Goal: Task Accomplishment & Management: Use online tool/utility

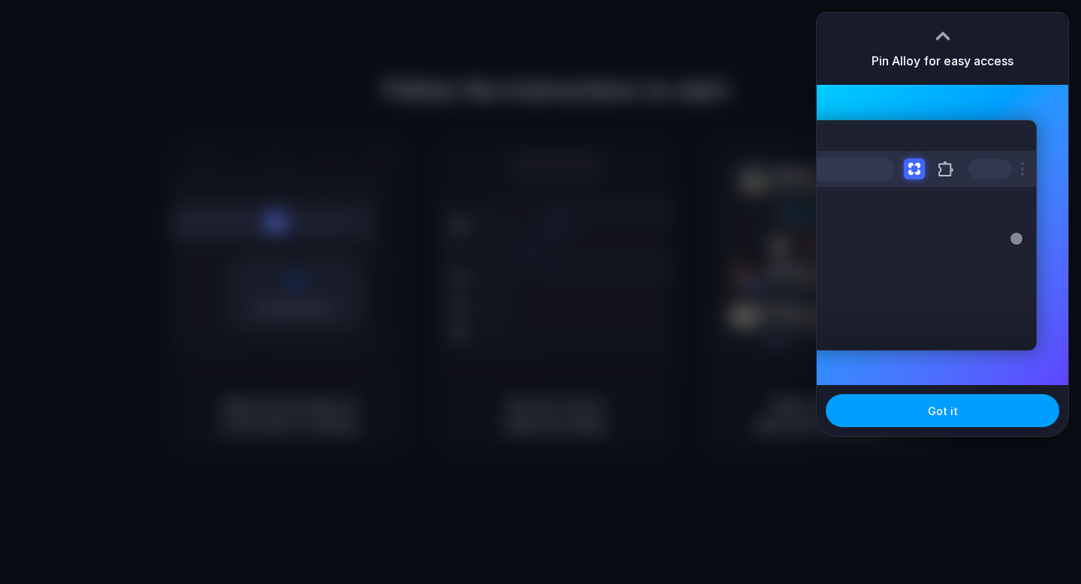
click at [943, 409] on span "Got it" at bounding box center [943, 411] width 30 height 16
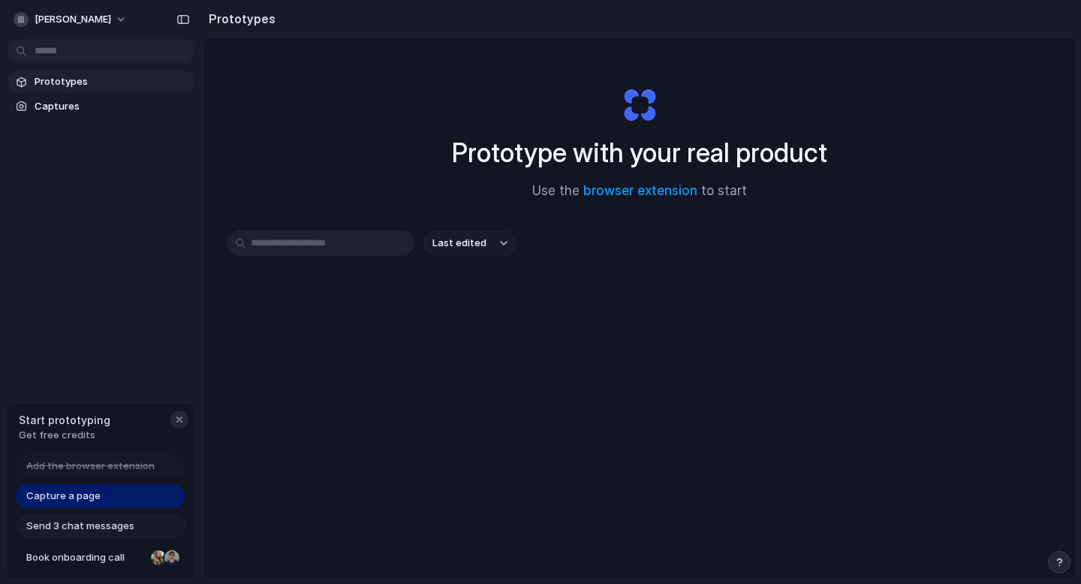
click at [181, 421] on div "button" at bounding box center [179, 419] width 12 height 12
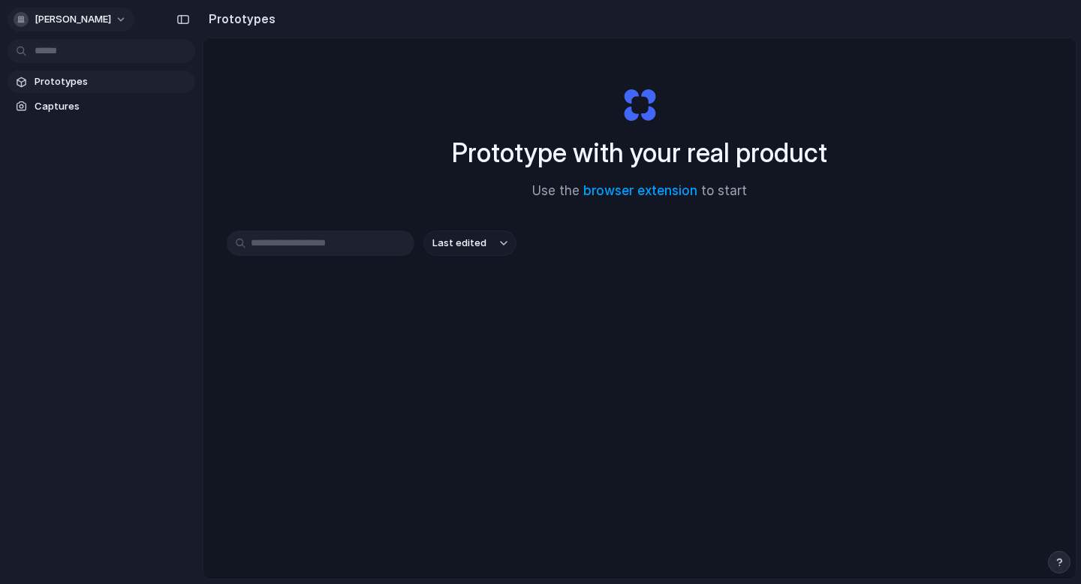
click at [111, 25] on span "[PERSON_NAME]" at bounding box center [73, 19] width 77 height 15
click at [83, 56] on li "Settings" at bounding box center [73, 53] width 125 height 24
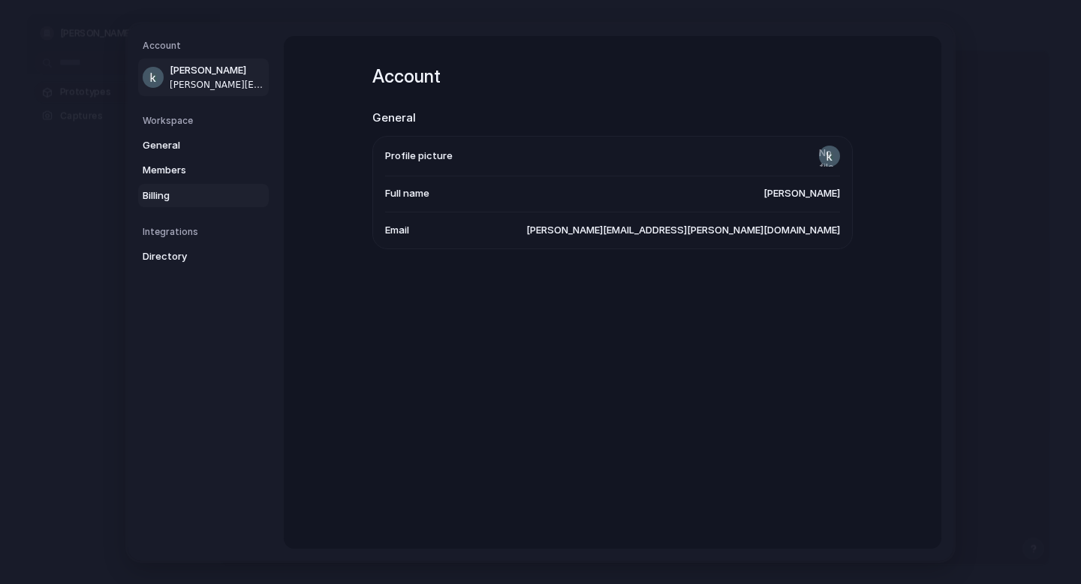
click at [179, 192] on span "Billing" at bounding box center [191, 195] width 96 height 15
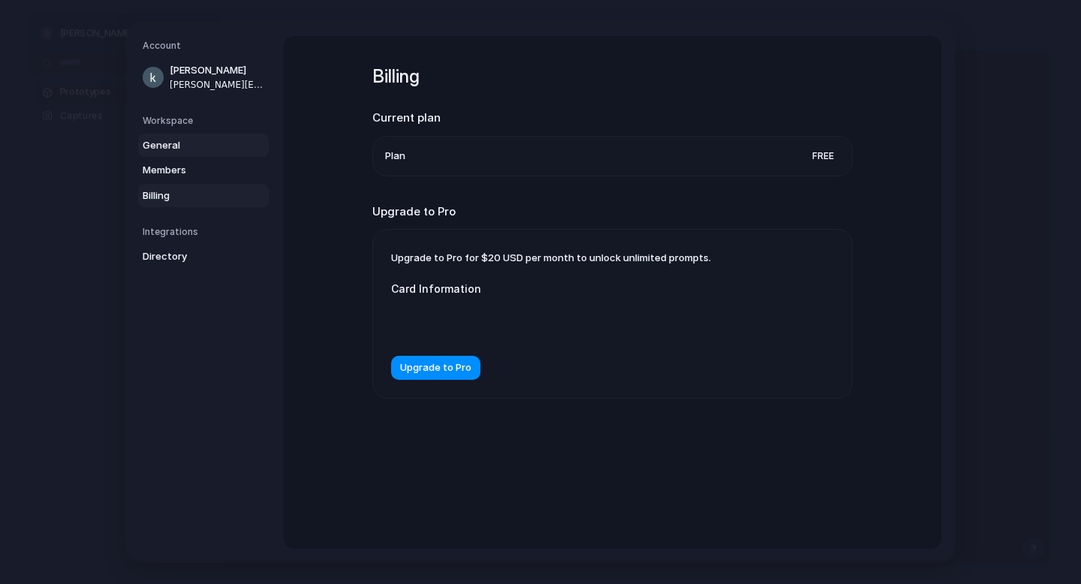
click at [174, 143] on span "General" at bounding box center [191, 144] width 96 height 15
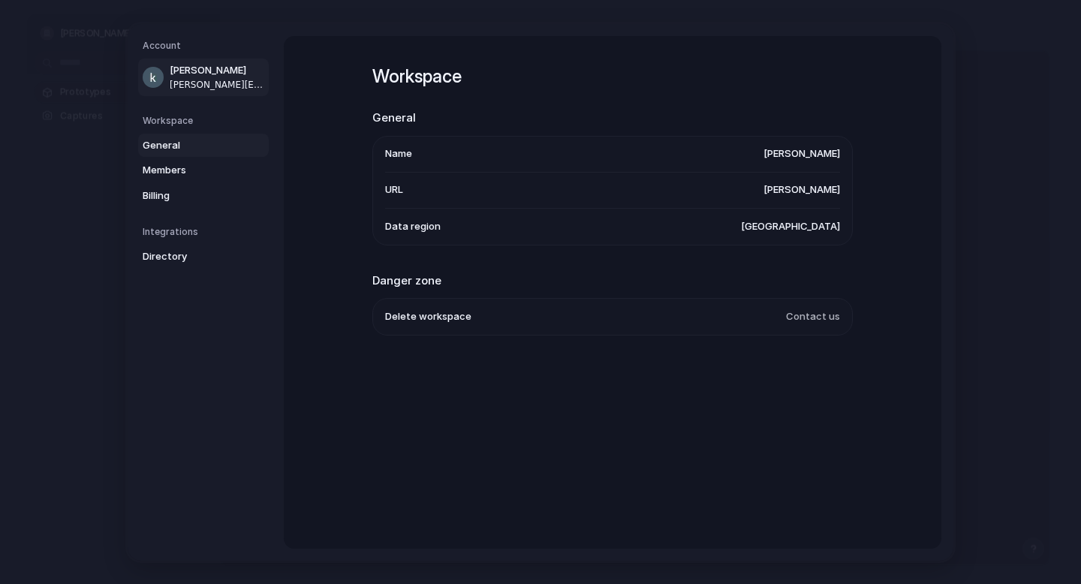
click at [182, 80] on span "[PERSON_NAME][EMAIL_ADDRESS][PERSON_NAME][DOMAIN_NAME]" at bounding box center [218, 84] width 96 height 14
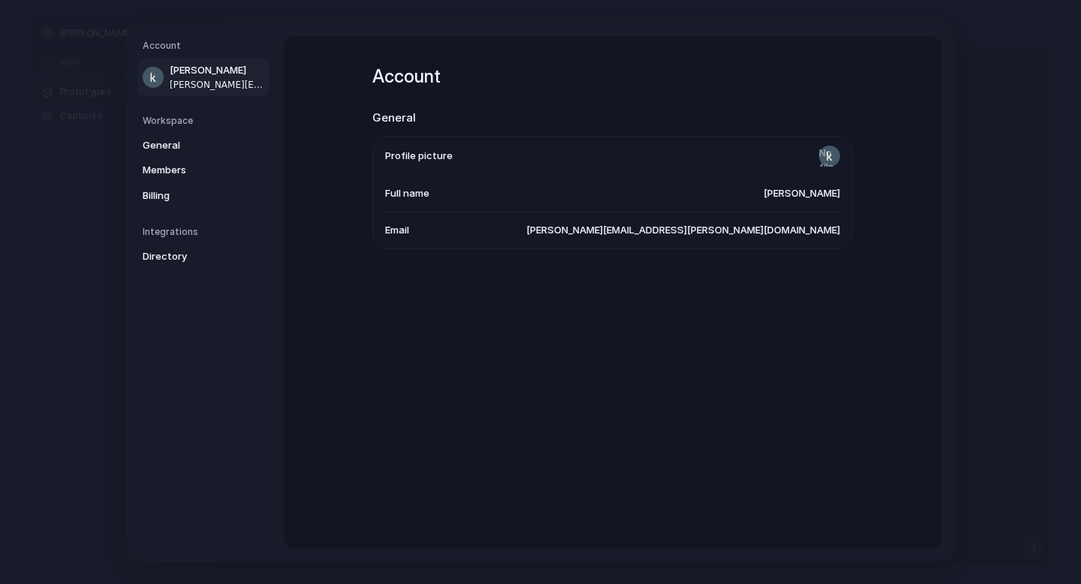
click at [167, 47] on h5 "Account" at bounding box center [206, 46] width 126 height 14
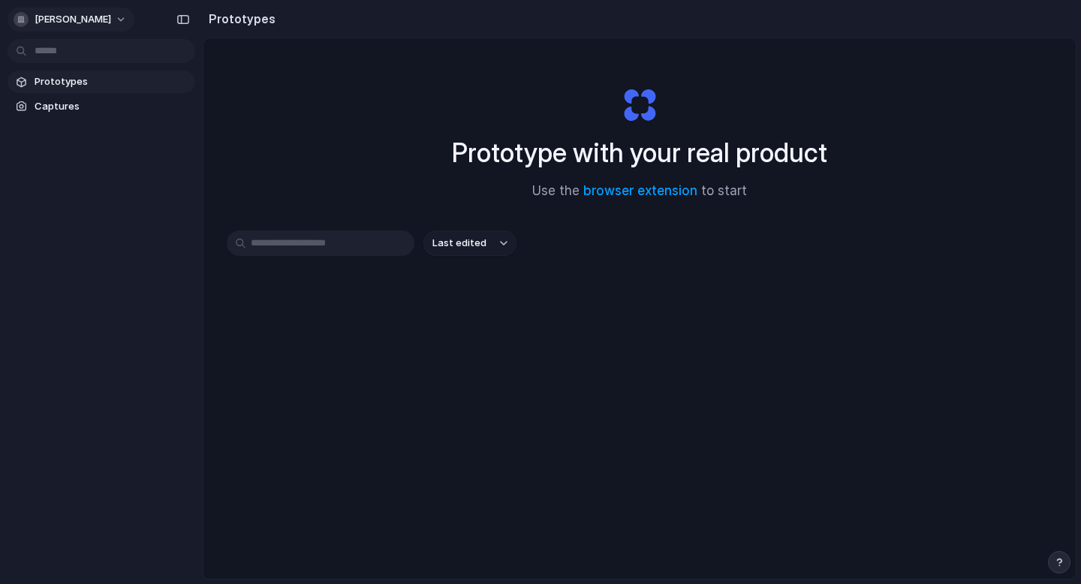
click at [134, 17] on button "[PERSON_NAME]" at bounding box center [71, 20] width 127 height 24
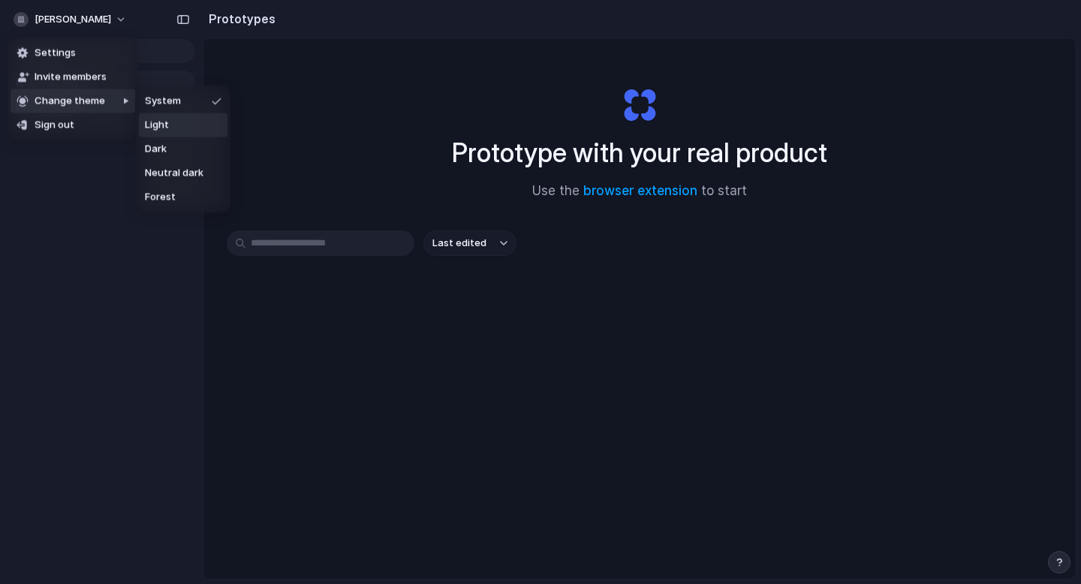
click at [173, 121] on li "Light" at bounding box center [183, 125] width 89 height 24
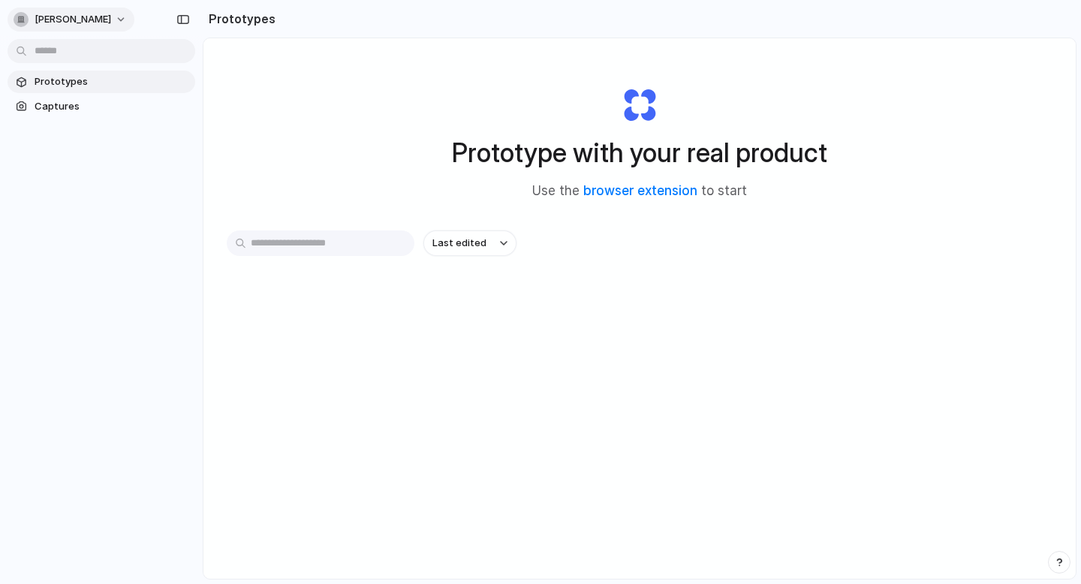
click at [111, 20] on span "[PERSON_NAME]" at bounding box center [73, 19] width 77 height 15
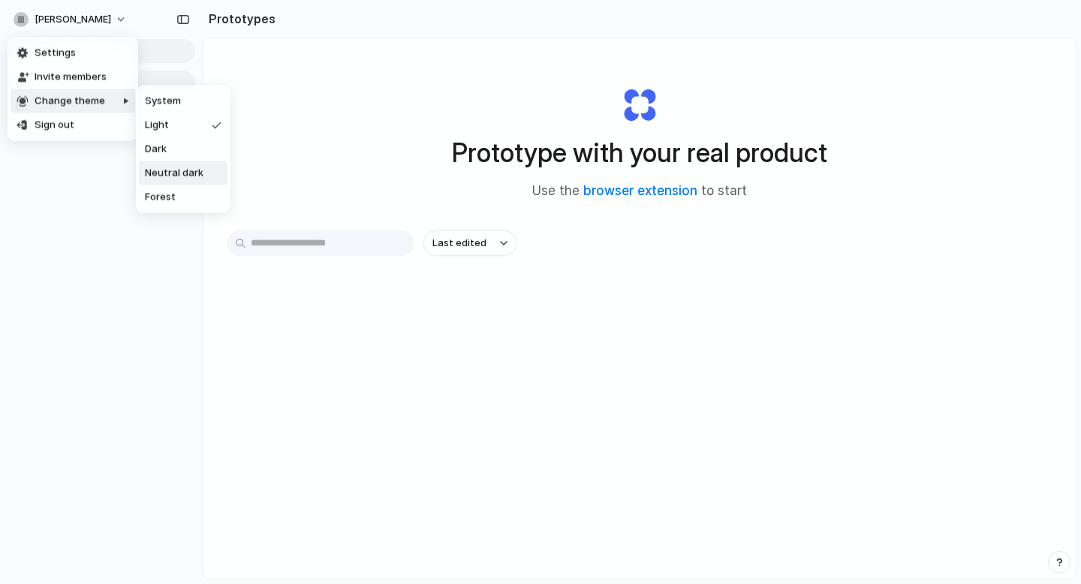
click at [172, 170] on span "Neutral dark" at bounding box center [174, 173] width 59 height 15
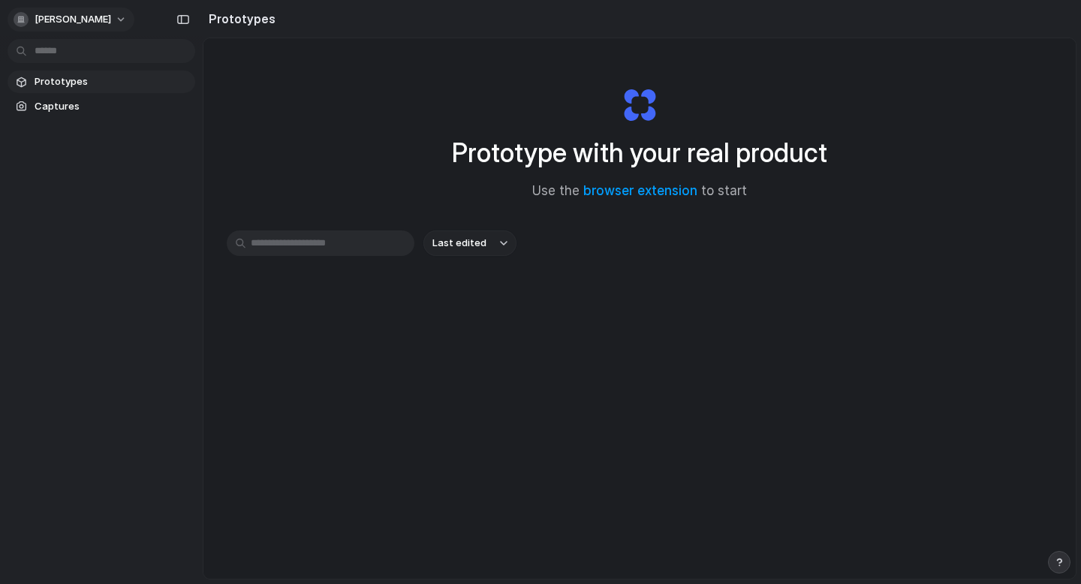
click at [111, 22] on span "[PERSON_NAME]" at bounding box center [73, 19] width 77 height 15
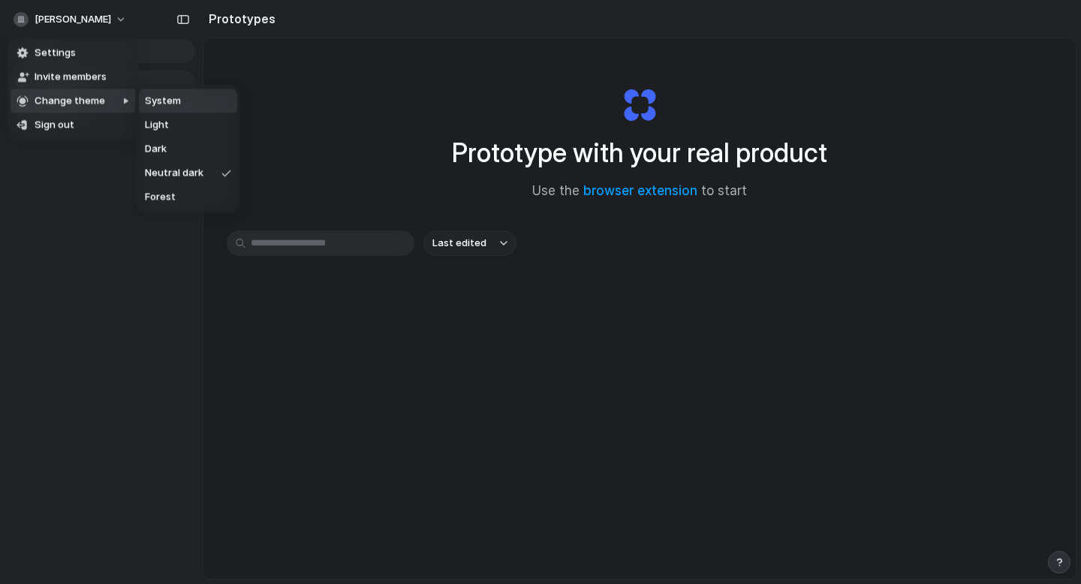
click at [168, 107] on span "System" at bounding box center [163, 101] width 36 height 15
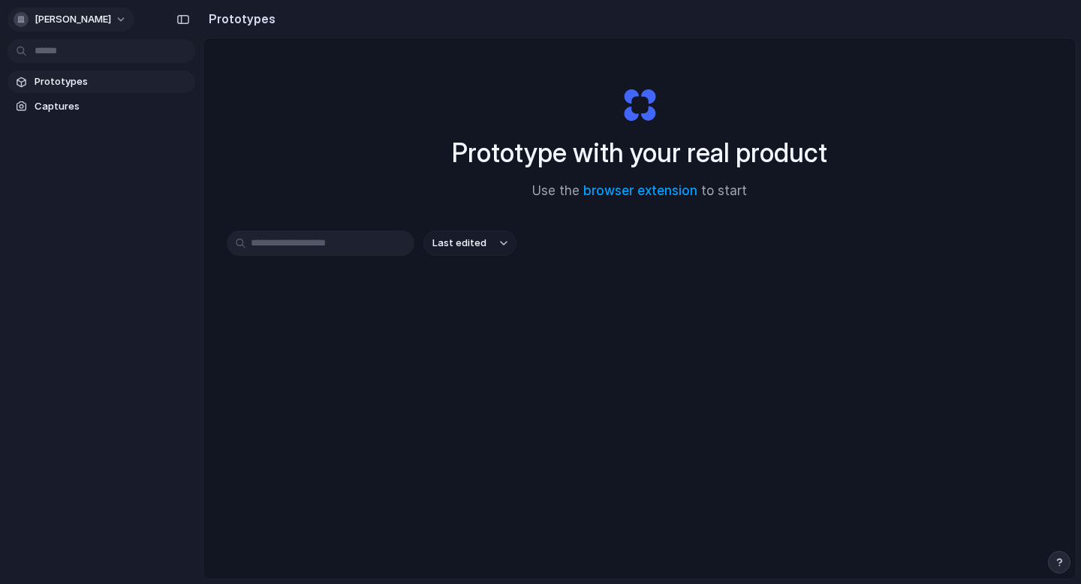
click at [107, 26] on span "[PERSON_NAME]" at bounding box center [73, 19] width 77 height 15
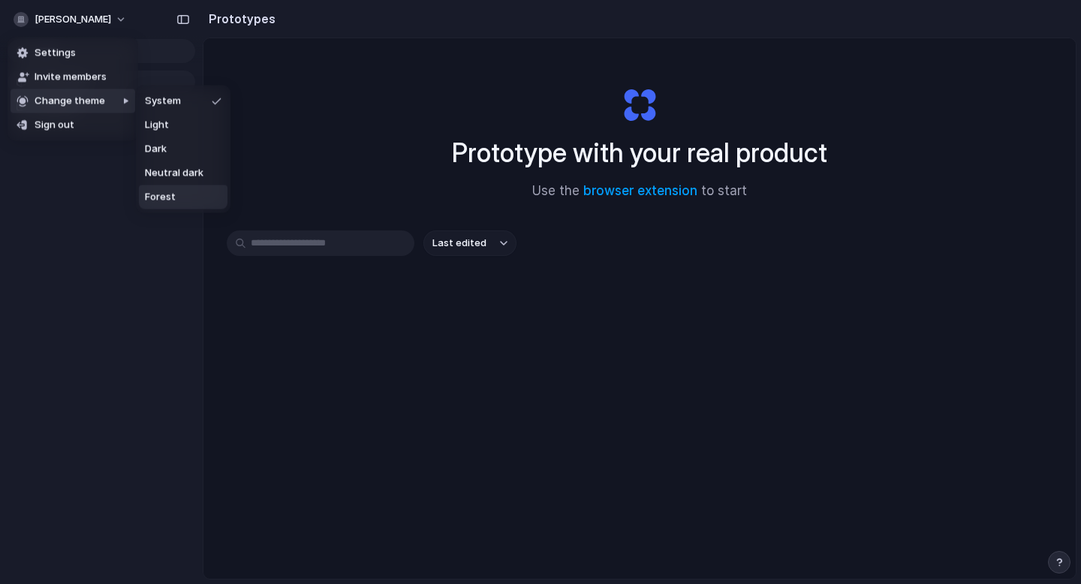
click at [156, 192] on span "Forest" at bounding box center [160, 197] width 31 height 15
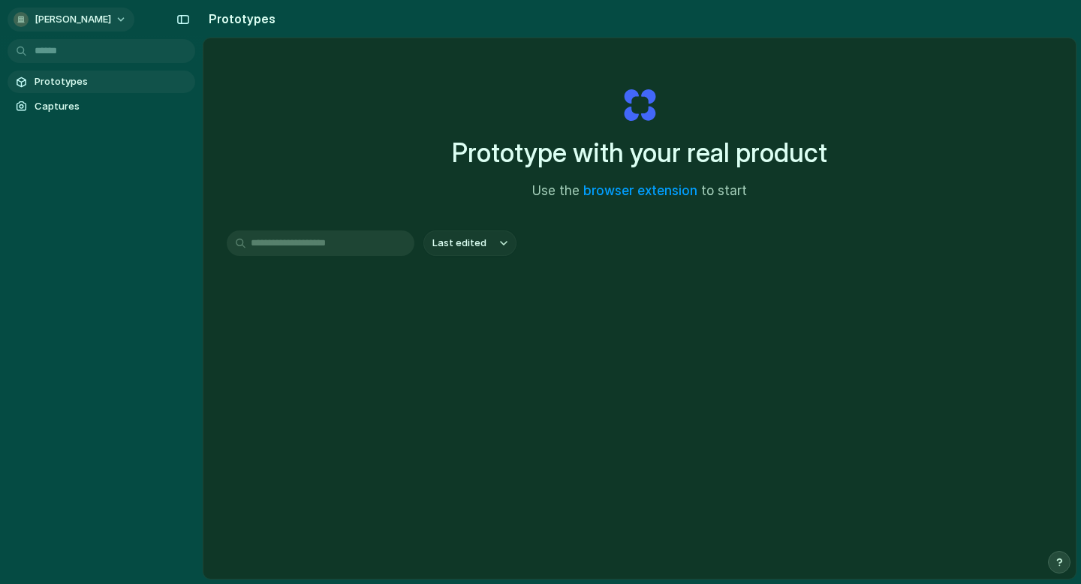
click at [111, 23] on span "[PERSON_NAME]" at bounding box center [73, 19] width 77 height 15
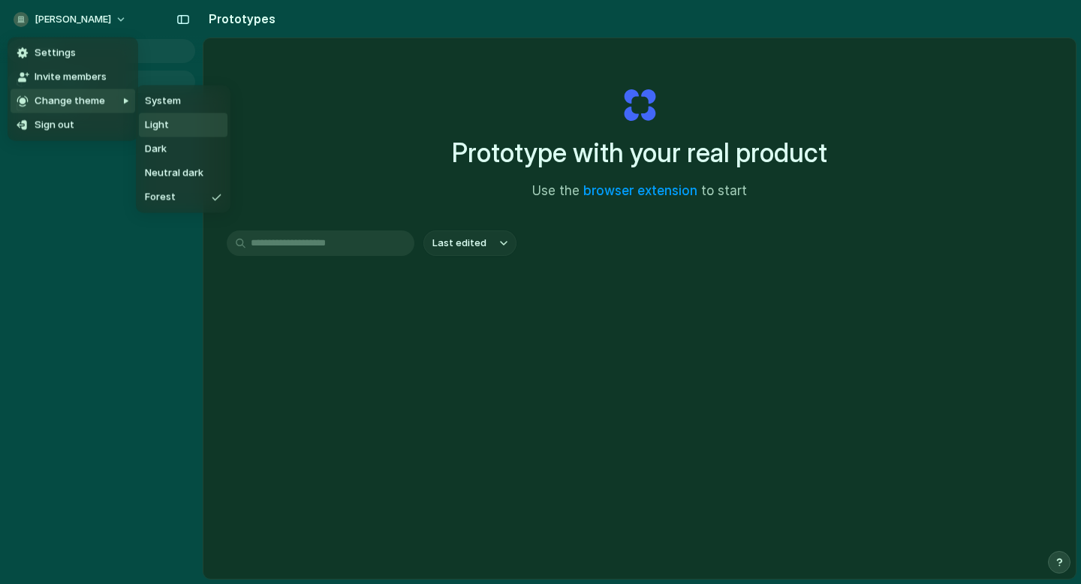
click at [185, 131] on li "Light" at bounding box center [183, 125] width 89 height 24
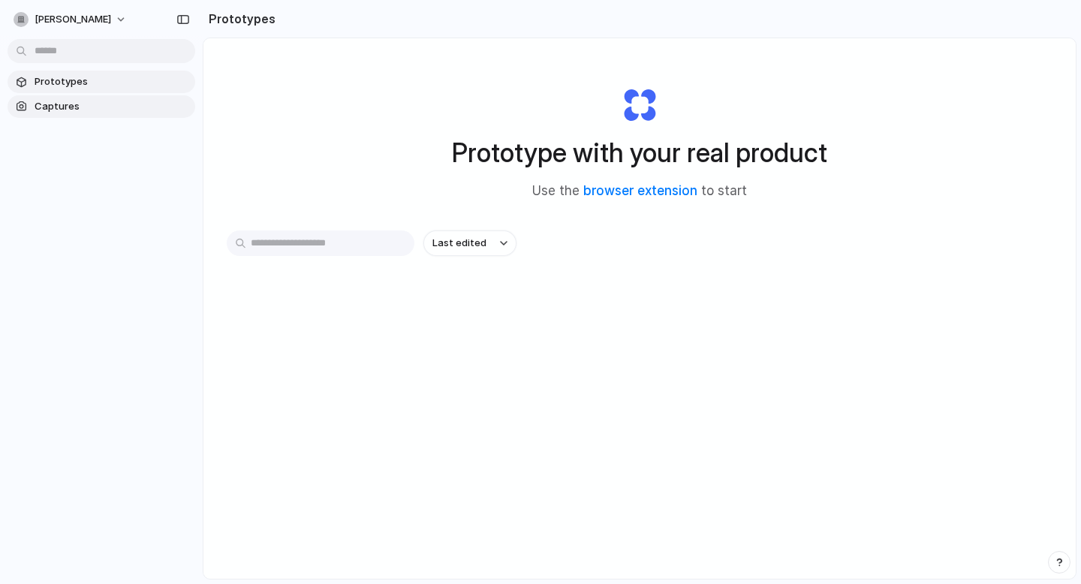
click at [79, 109] on span "Captures" at bounding box center [112, 106] width 155 height 15
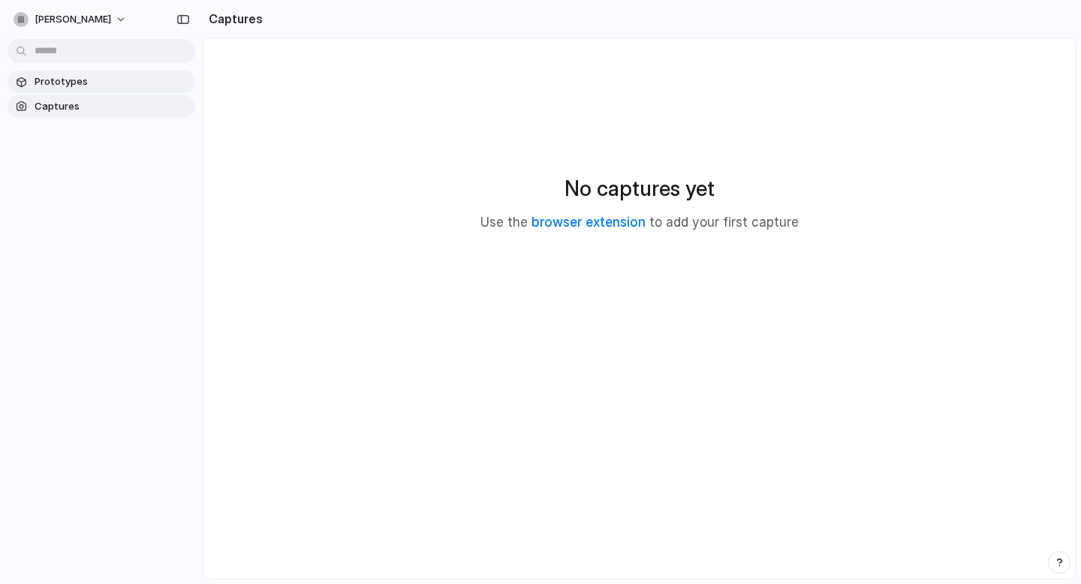
click at [75, 76] on span "Prototypes" at bounding box center [112, 81] width 155 height 15
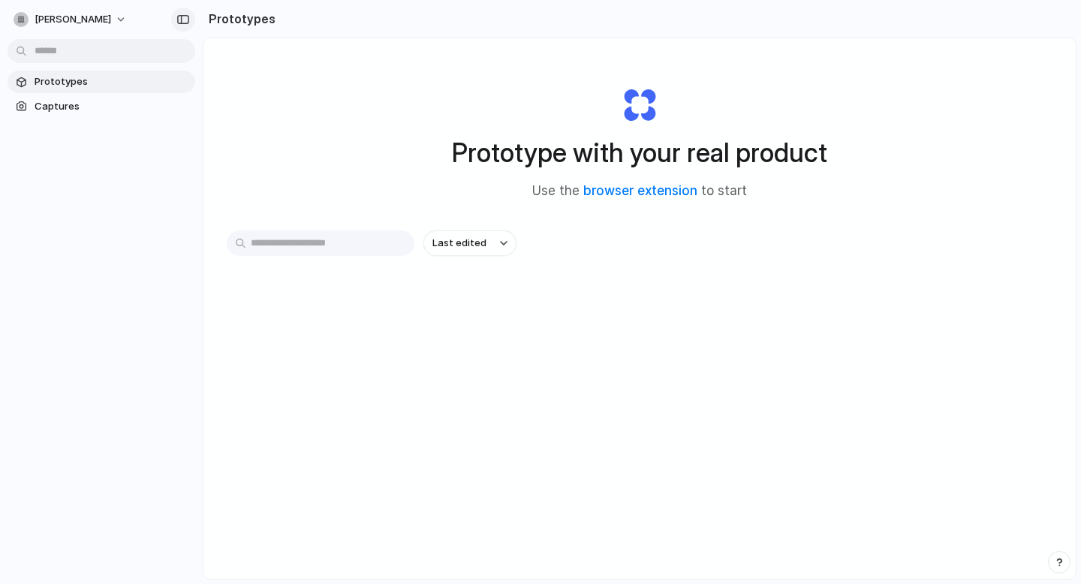
click at [191, 25] on button "button" at bounding box center [183, 20] width 24 height 24
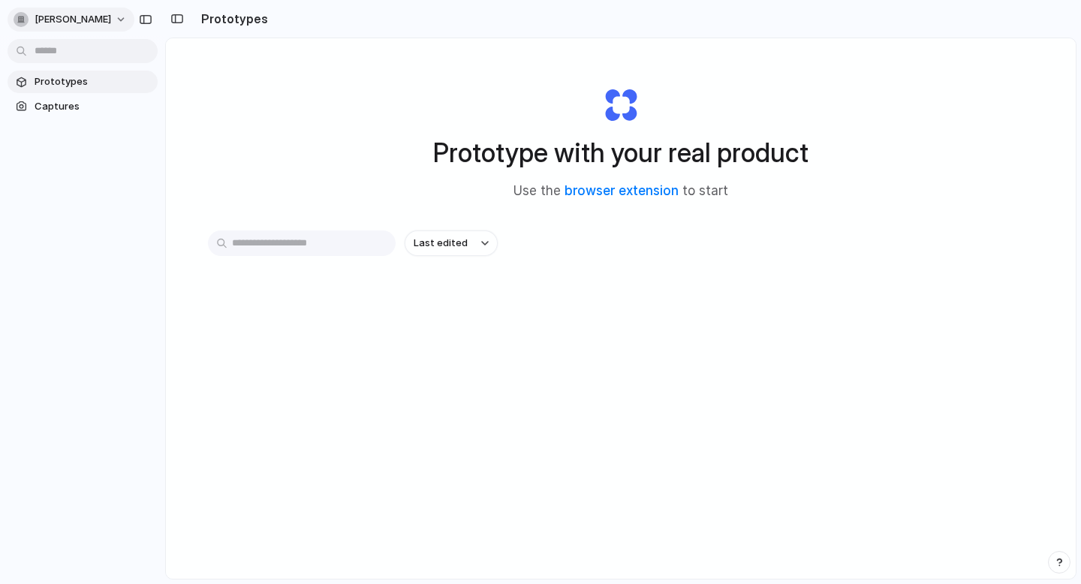
click at [64, 24] on span "[PERSON_NAME]" at bounding box center [73, 19] width 77 height 15
click at [239, 114] on div "Settings Invite members Change theme Sign out" at bounding box center [540, 292] width 1081 height 584
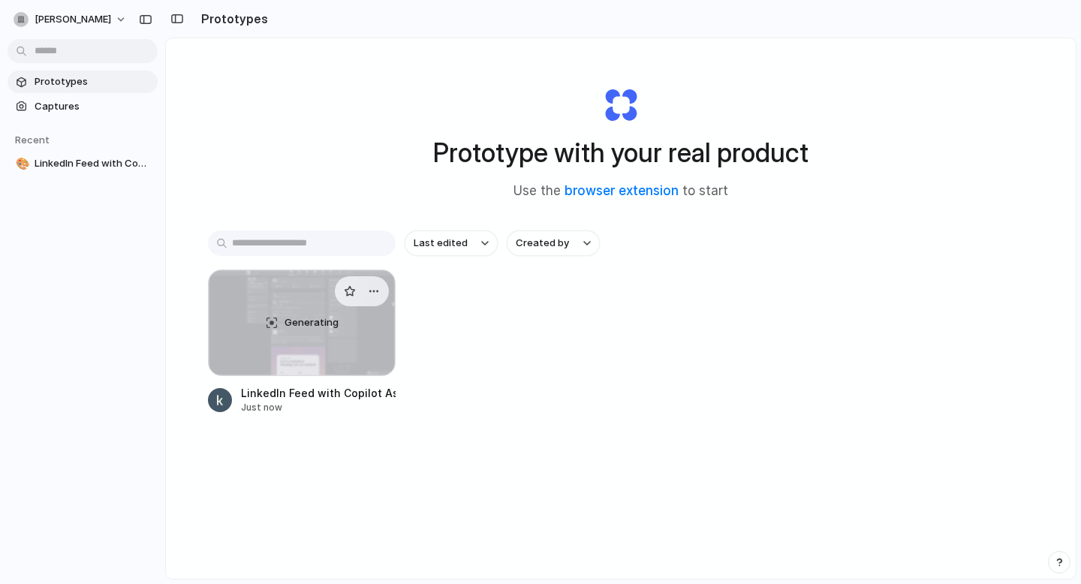
click at [290, 332] on div "Generating" at bounding box center [302, 322] width 186 height 105
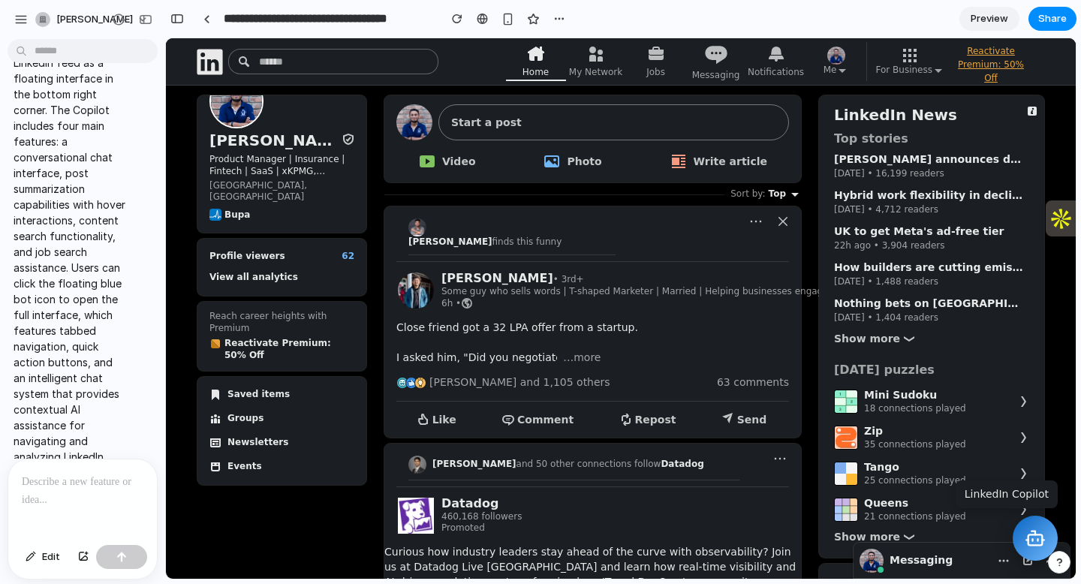
scroll to position [362, 0]
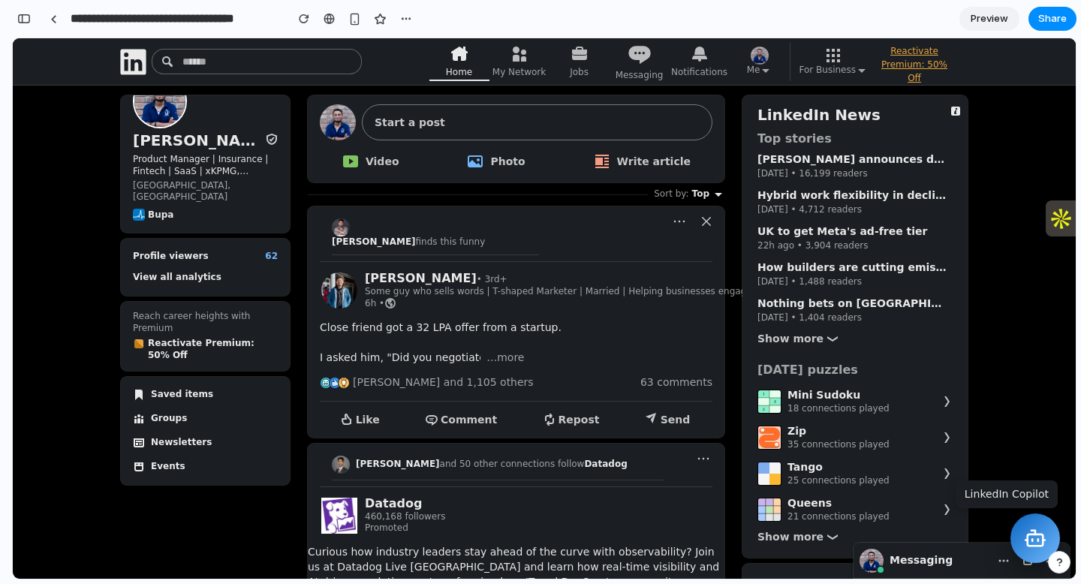
click at [1040, 535] on icon at bounding box center [1035, 538] width 23 height 23
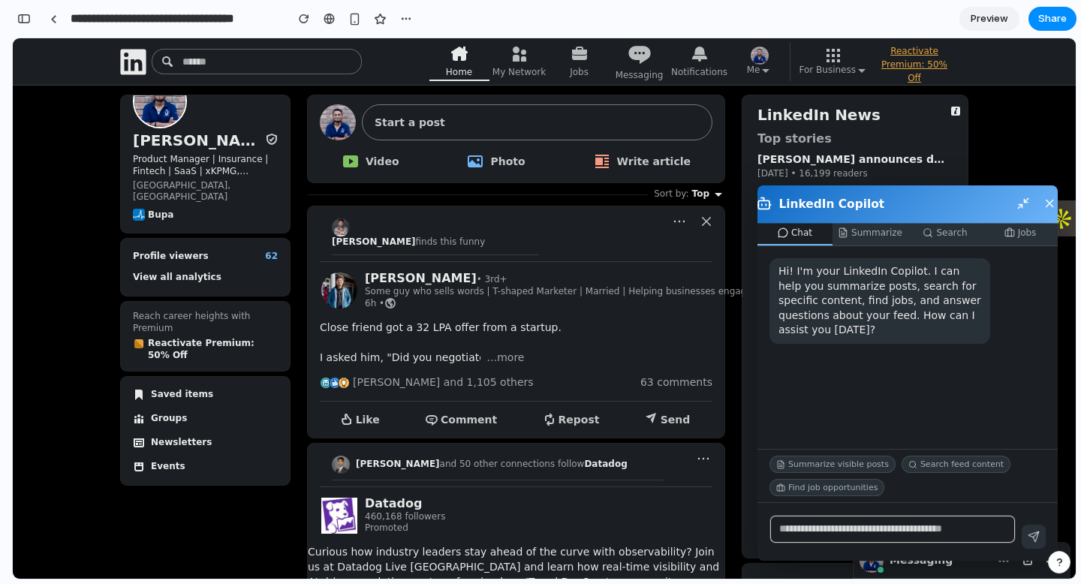
click at [1029, 234] on button "Jobs" at bounding box center [1019, 233] width 75 height 24
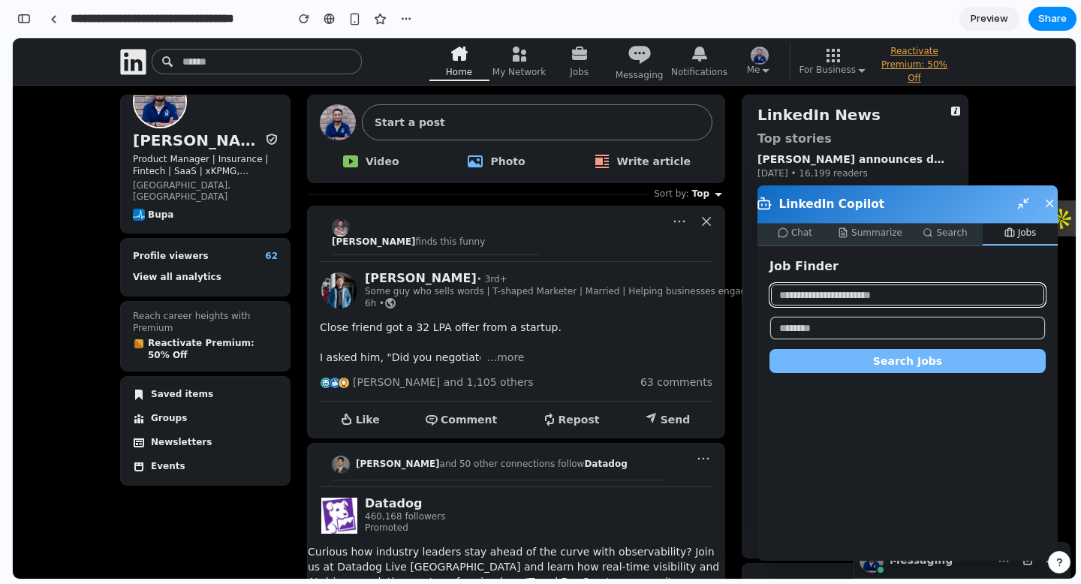
click at [856, 297] on input "text" at bounding box center [907, 295] width 276 height 24
type input "**********"
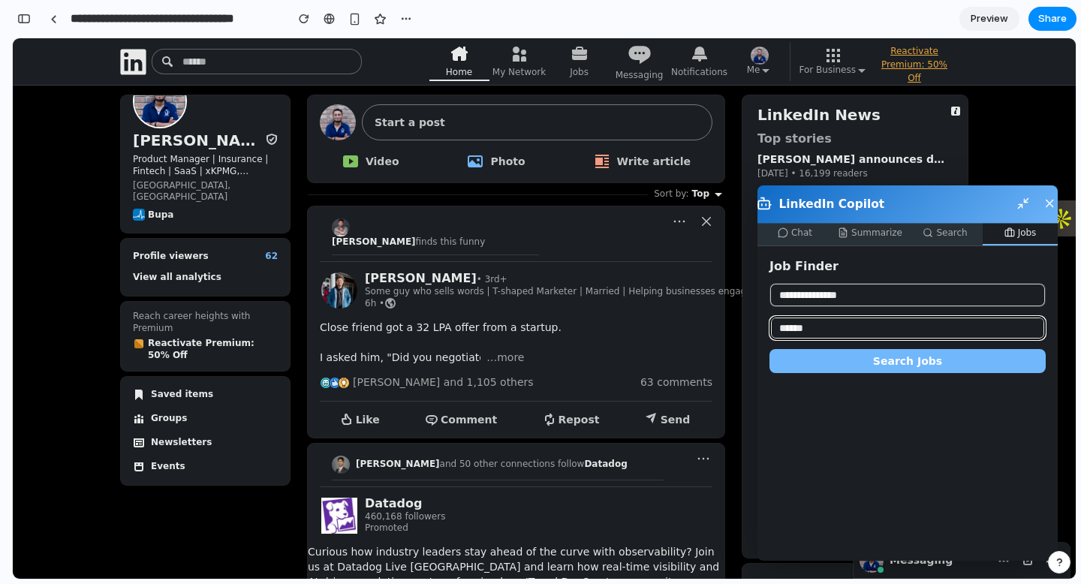
type input "******"
click at [862, 362] on button "Search Jobs" at bounding box center [907, 361] width 276 height 24
click at [895, 361] on button "Search Jobs" at bounding box center [907, 361] width 276 height 24
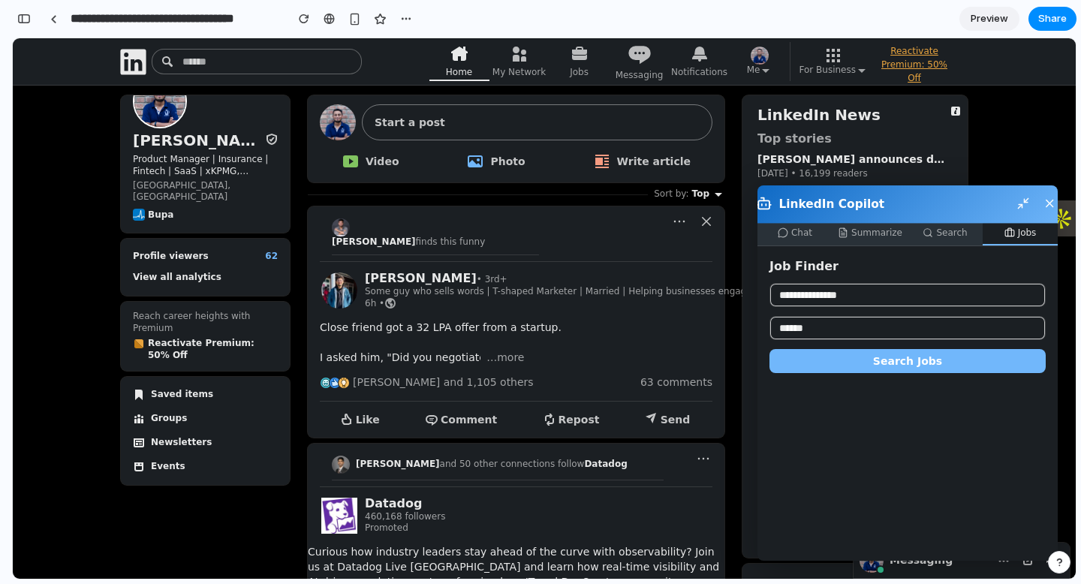
click at [895, 361] on button "Search Jobs" at bounding box center [907, 361] width 276 height 24
click at [907, 371] on button "Search Jobs" at bounding box center [907, 361] width 276 height 24
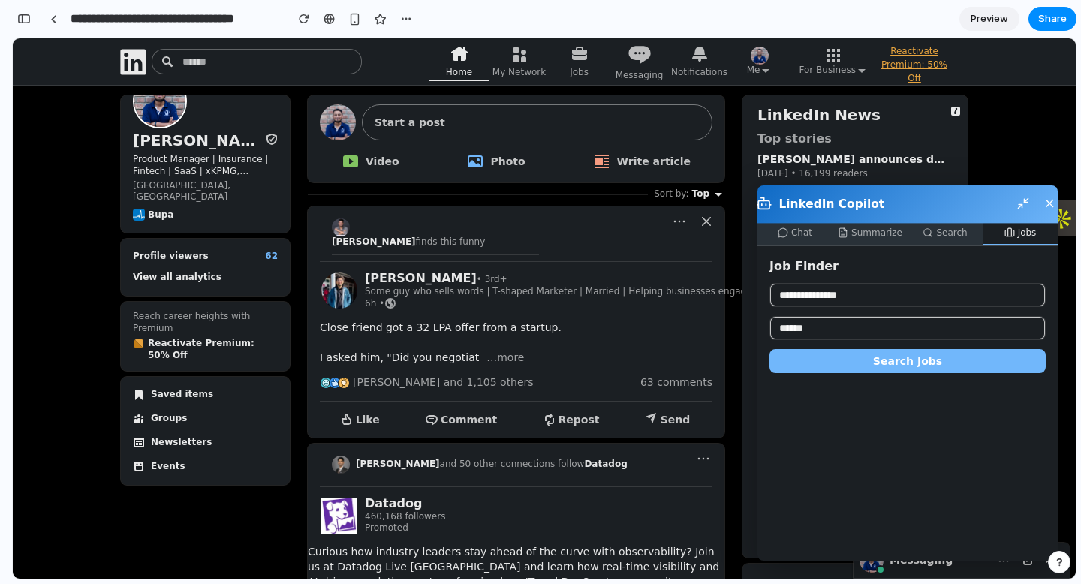
click at [953, 228] on button "Search" at bounding box center [944, 233] width 75 height 24
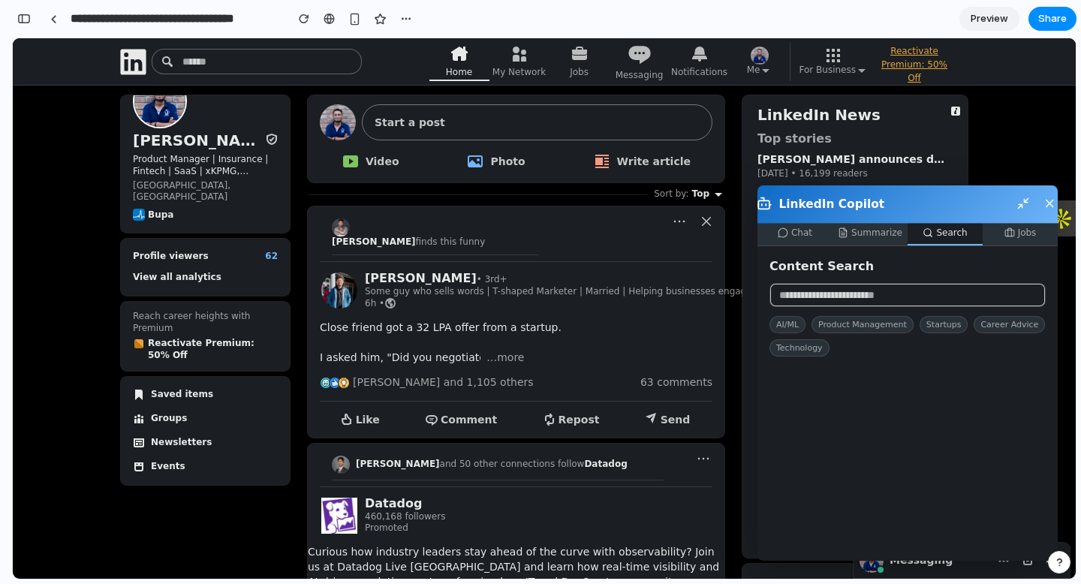
click at [867, 239] on button "Summarize" at bounding box center [869, 233] width 75 height 24
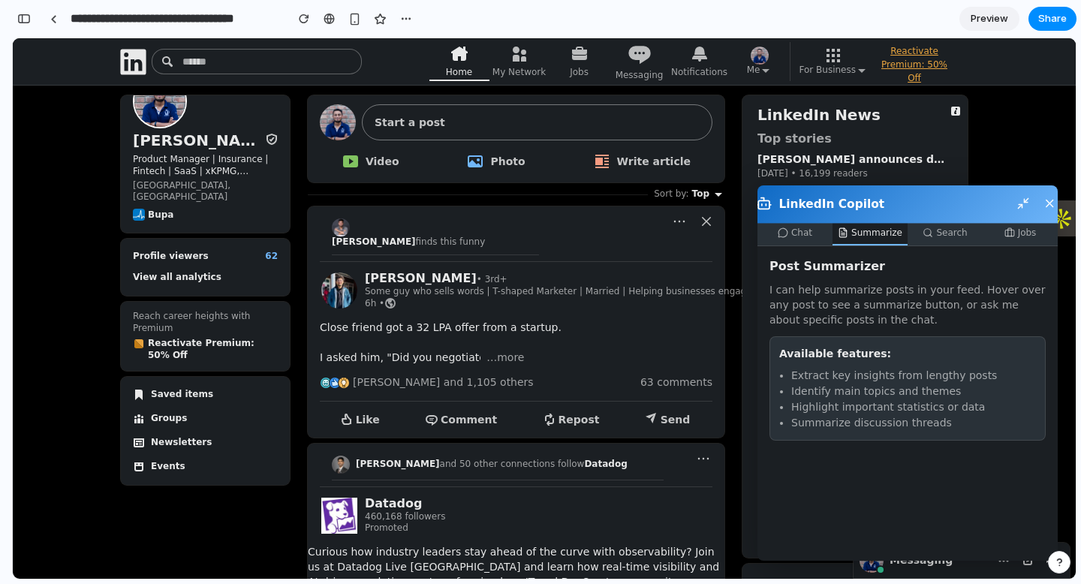
click at [797, 236] on button "Chat" at bounding box center [794, 233] width 75 height 24
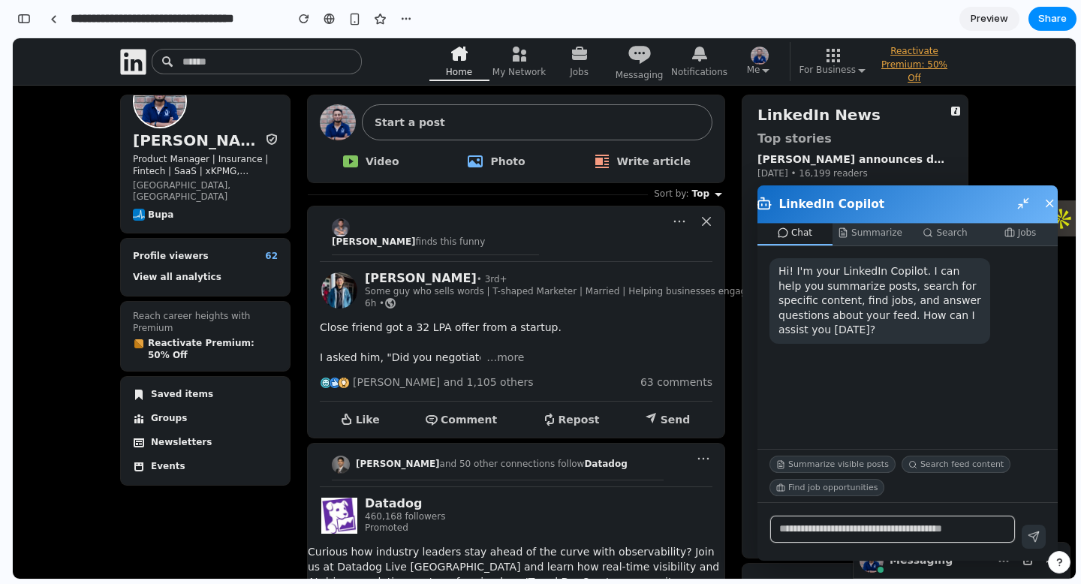
click at [1046, 205] on icon at bounding box center [1049, 203] width 7 height 7
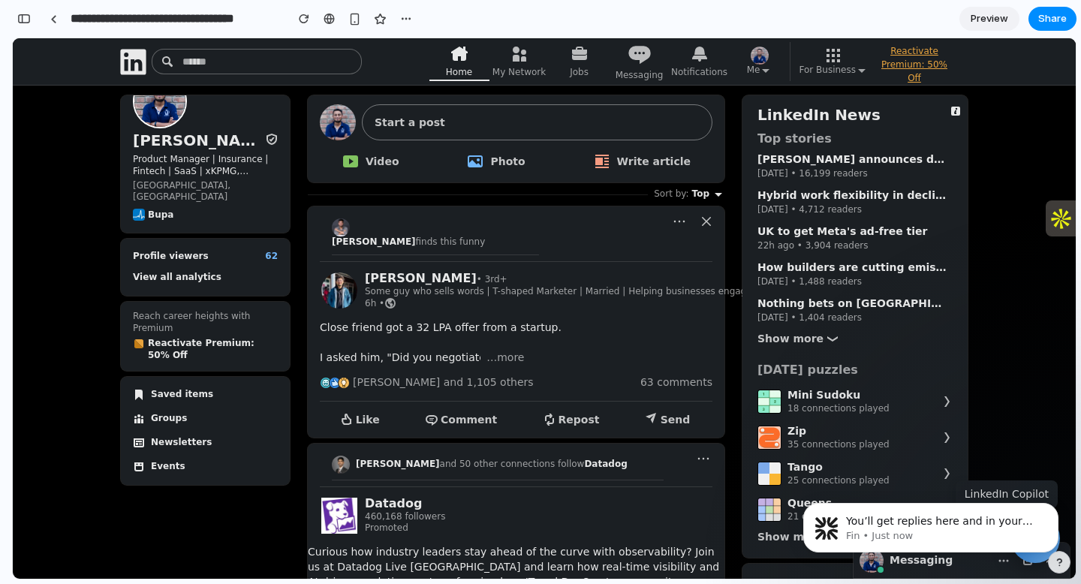
scroll to position [0, 0]
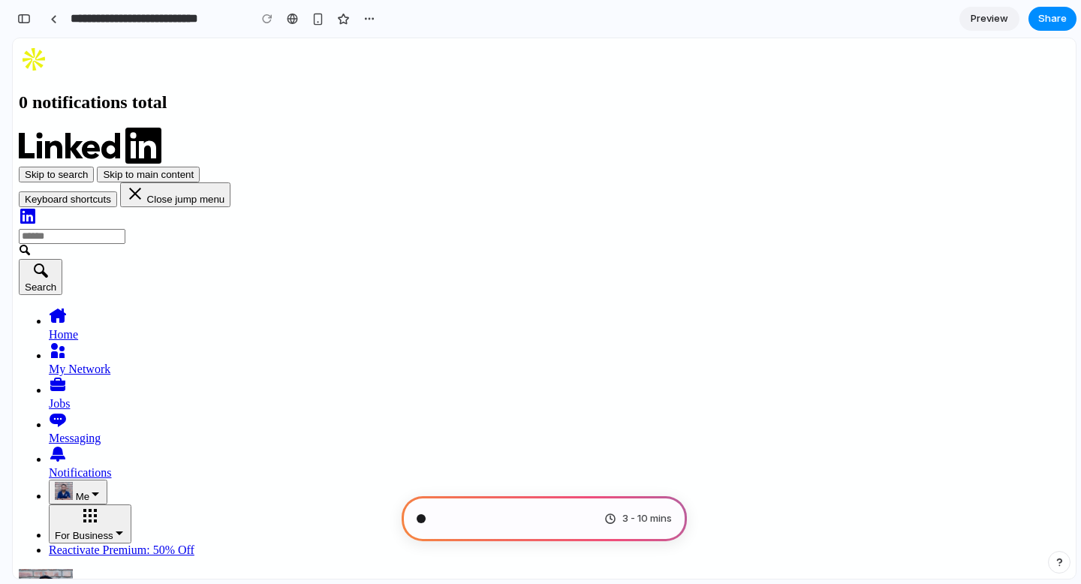
click at [516, 525] on div "3 - 10 mins" at bounding box center [543, 518] width 285 height 45
type input "**********"
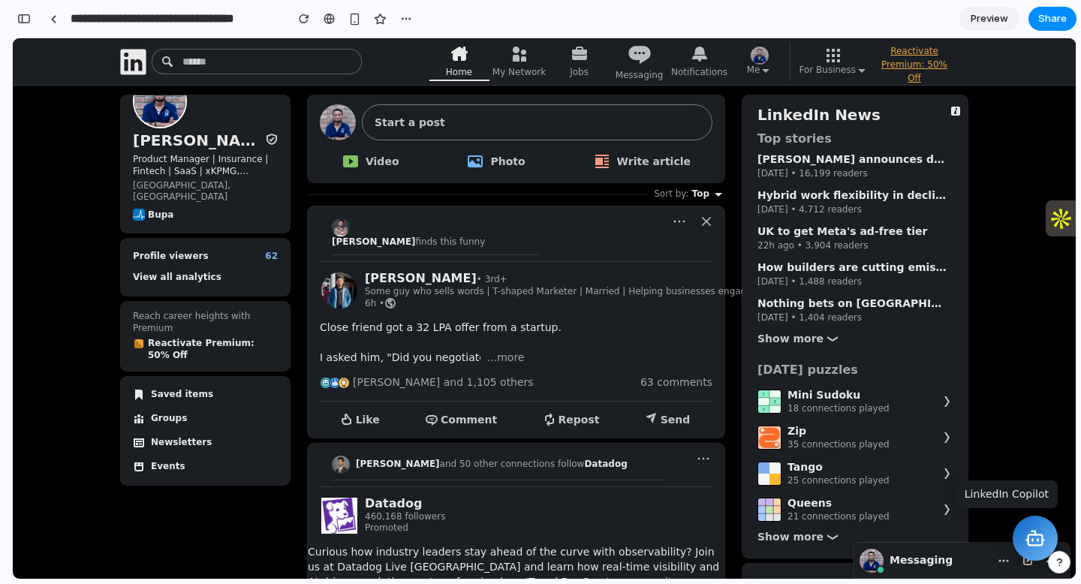
click at [997, 17] on span "Preview" at bounding box center [989, 18] width 38 height 15
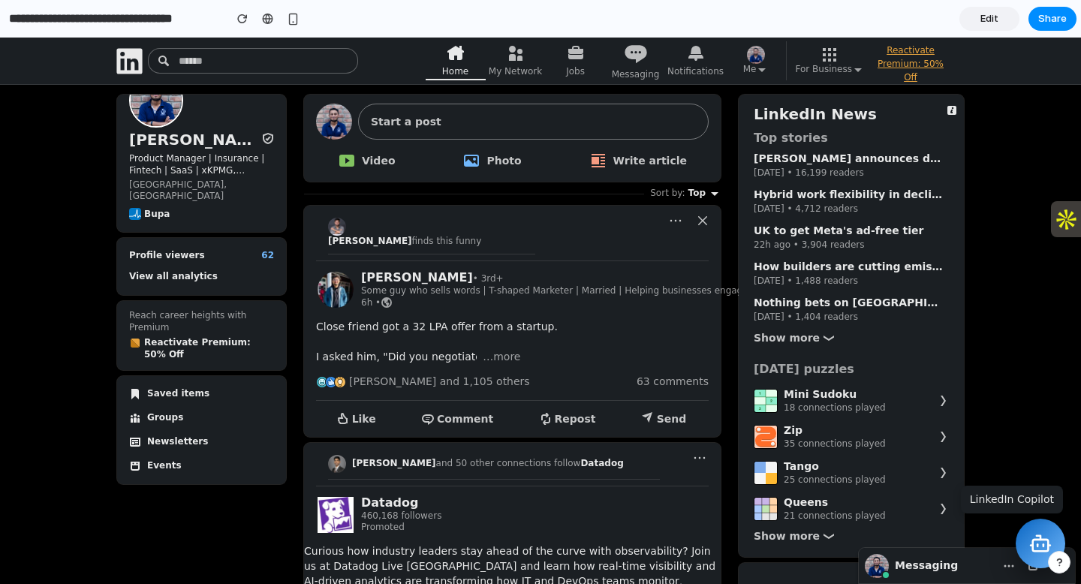
click at [1046, 540] on icon at bounding box center [1040, 543] width 23 height 23
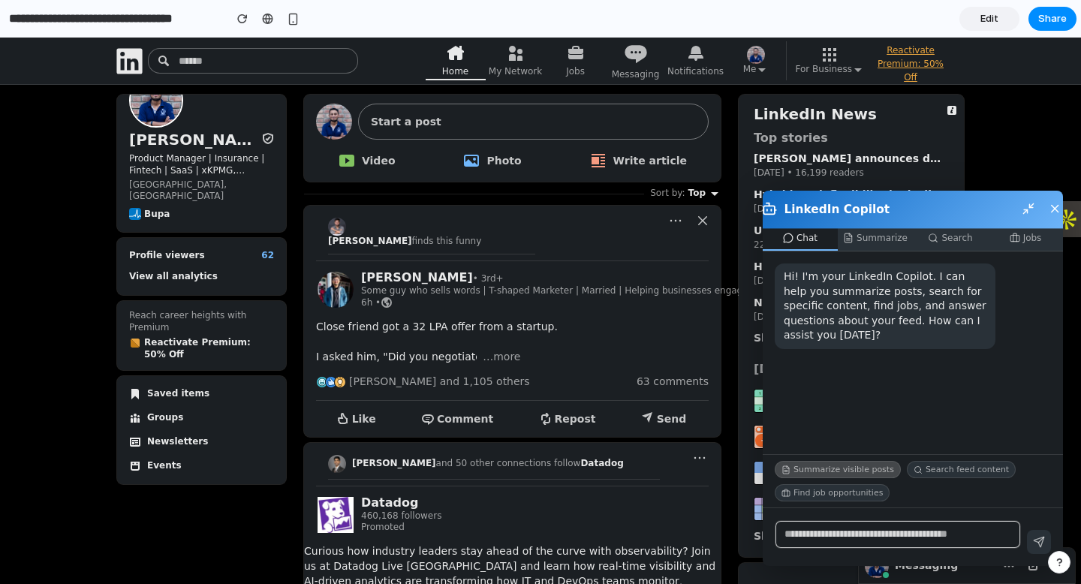
click at [840, 472] on button "Summarize visible posts" at bounding box center [837, 469] width 126 height 17
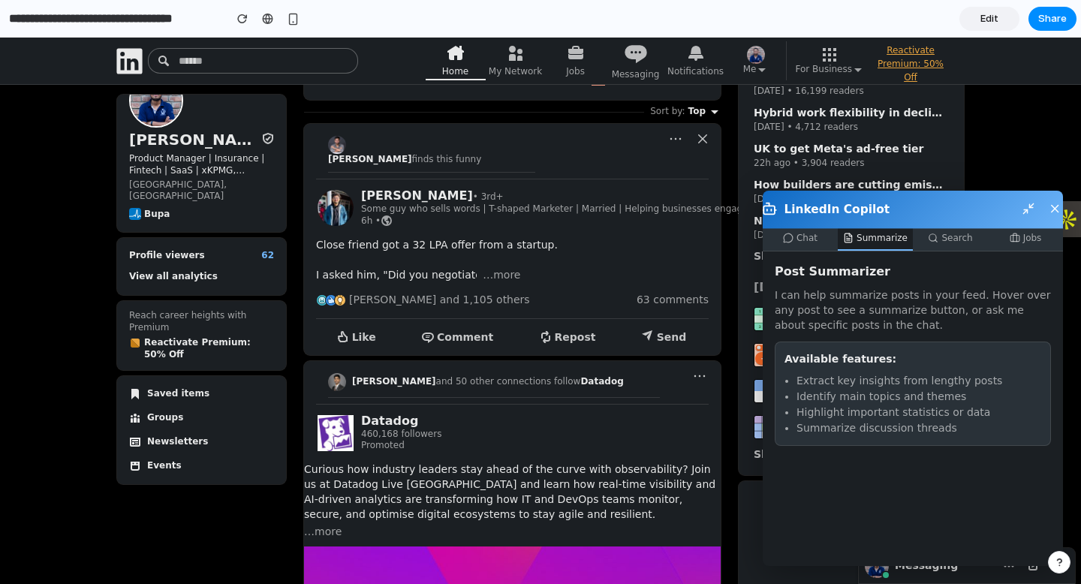
scroll to position [95, 0]
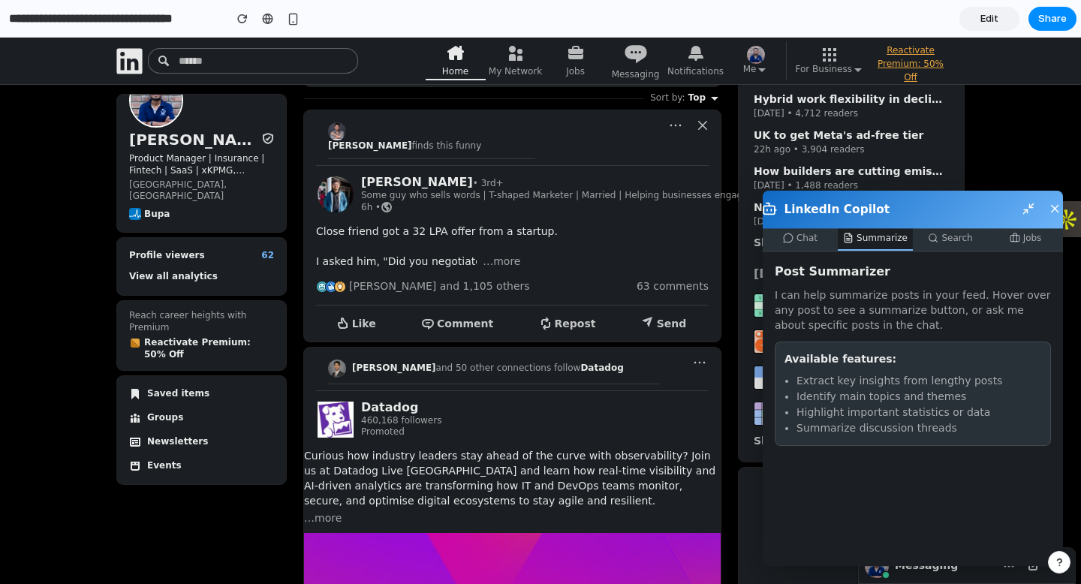
click at [1059, 563] on div "button" at bounding box center [1059, 562] width 11 height 11
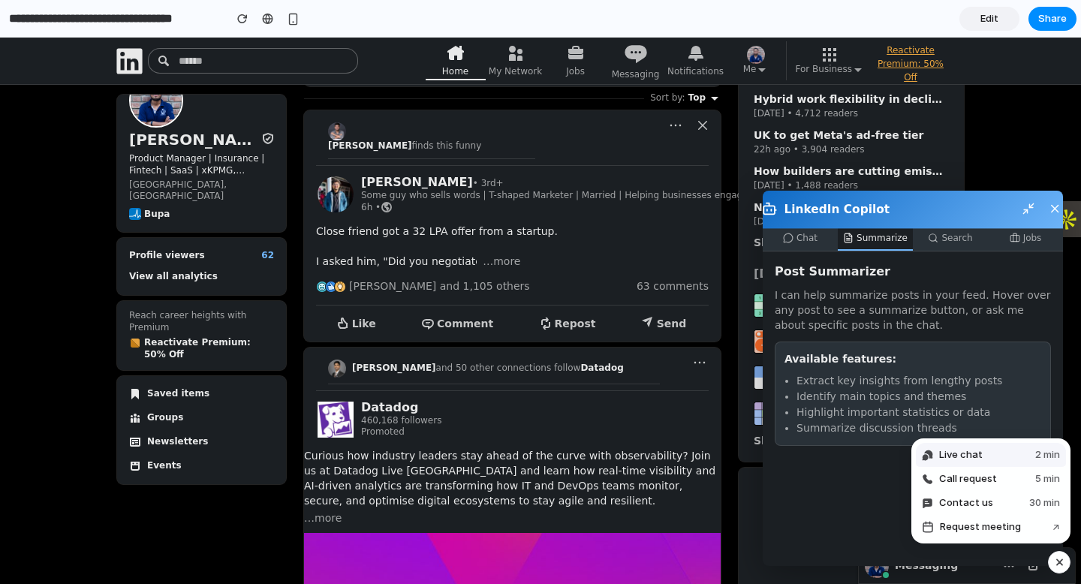
click at [969, 447] on button "Live chat 2 min" at bounding box center [991, 455] width 150 height 24
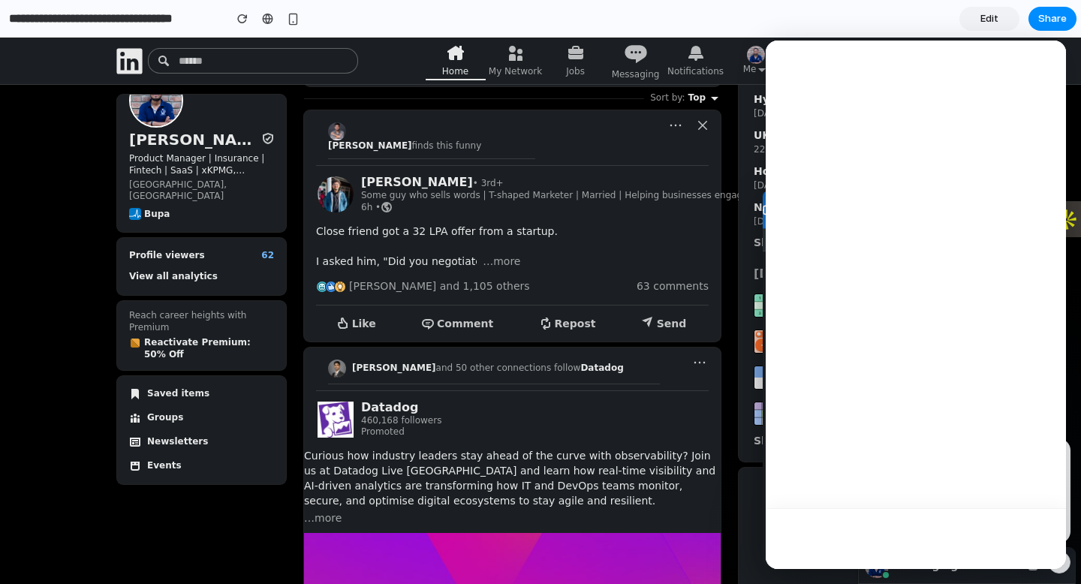
scroll to position [0, 0]
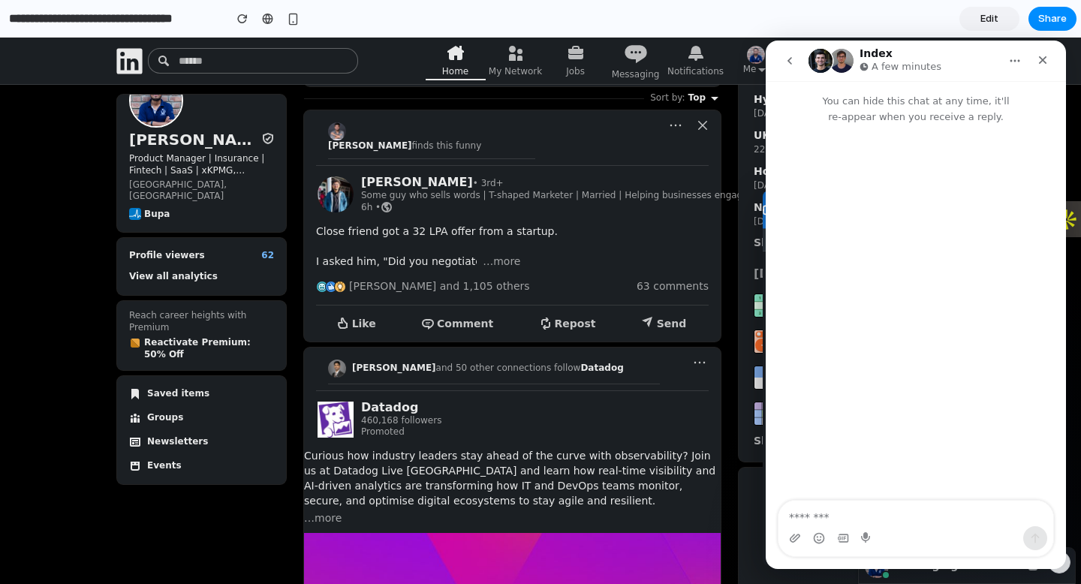
click at [860, 519] on textarea "Message…" at bounding box center [915, 514] width 275 height 26
type textarea "***"
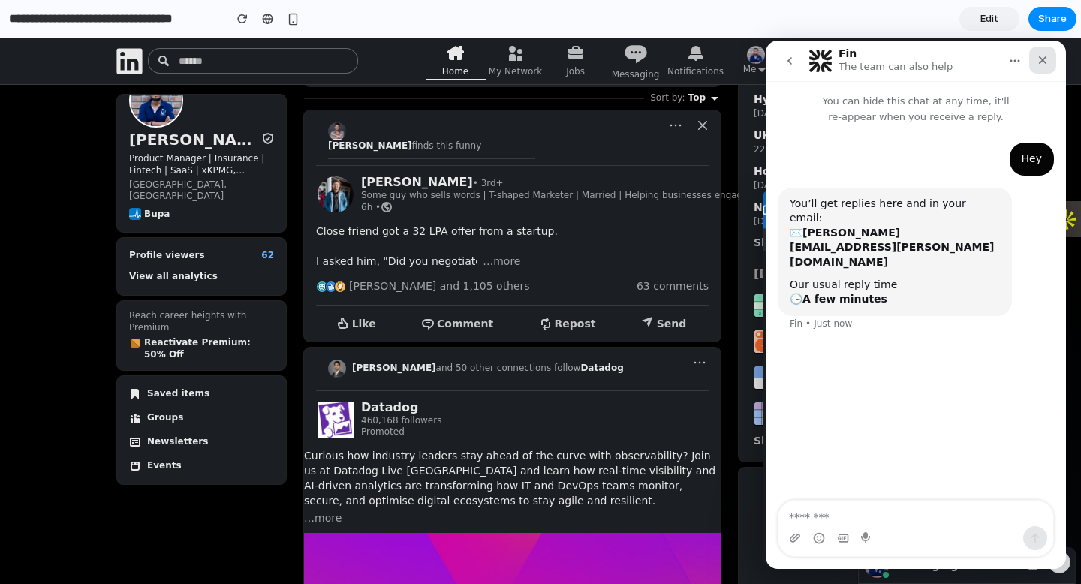
click at [1042, 57] on icon "Close" at bounding box center [1042, 60] width 12 height 12
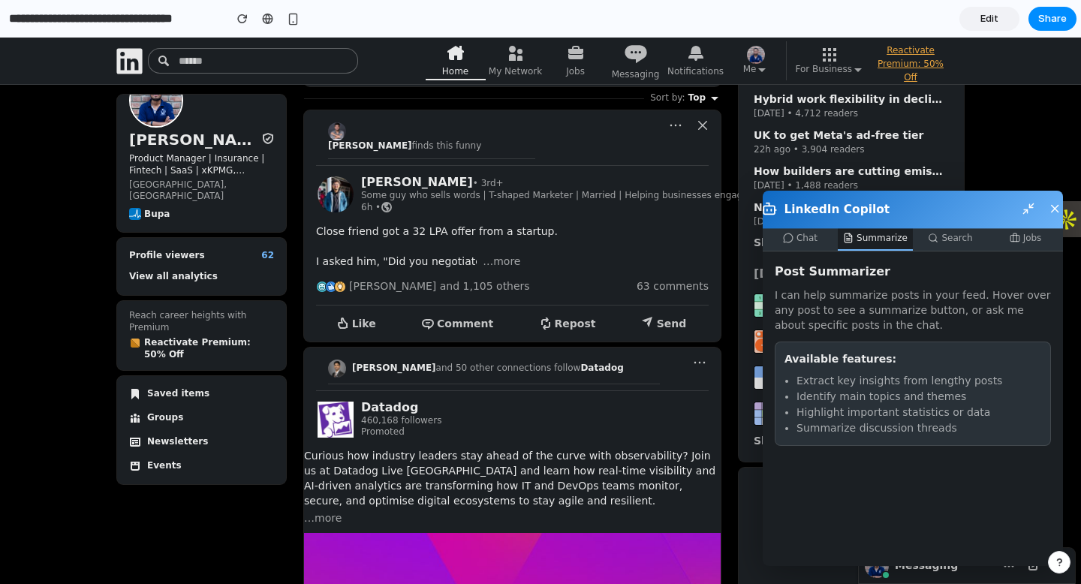
click at [1028, 210] on icon at bounding box center [1028, 209] width 14 height 14
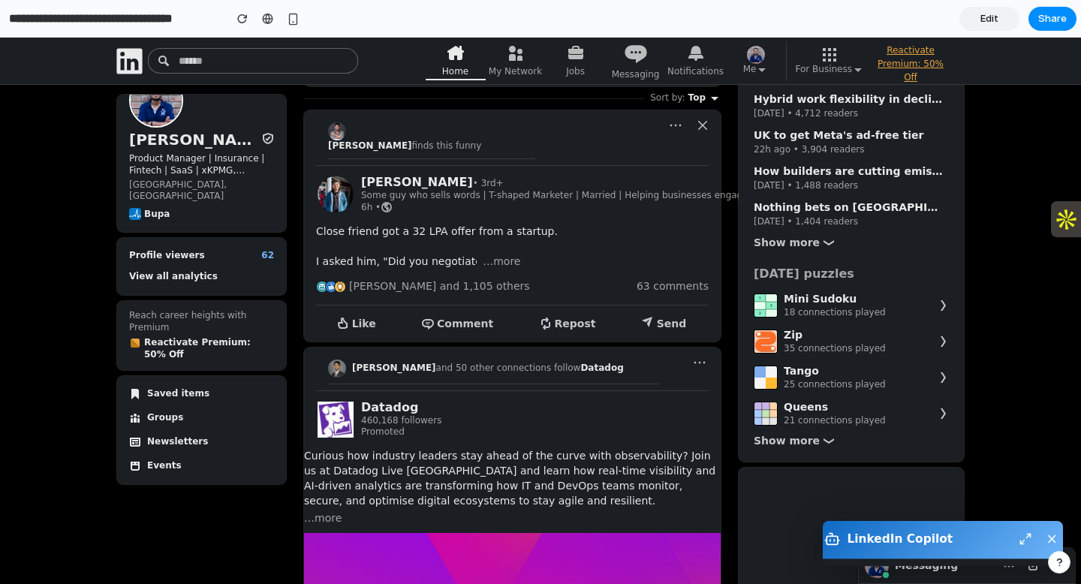
click at [1051, 537] on icon at bounding box center [1052, 539] width 14 height 14
